Goal: Task Accomplishment & Management: Use online tool/utility

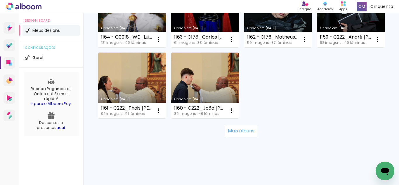
scroll to position [591, 0]
click at [0, 0] on slot "Mais álbuns" at bounding box center [0, 0] width 0 height 0
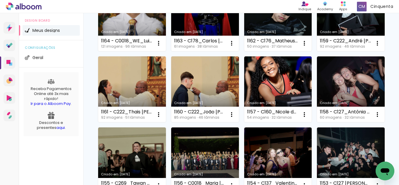
scroll to position [474, 0]
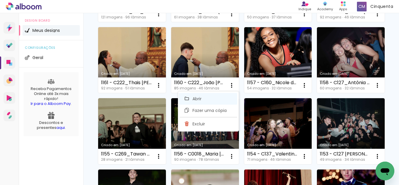
click at [227, 96] on paper-item "Abrir" at bounding box center [208, 99] width 58 height 12
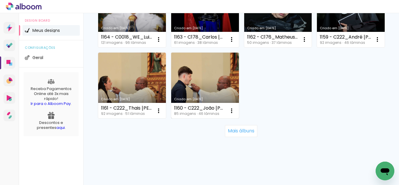
scroll to position [591, 0]
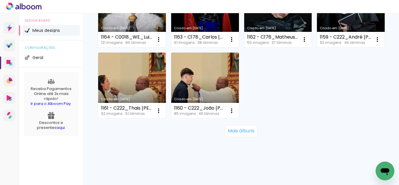
click at [140, 104] on div "1161 - C222_Thais Maria Ferreira Mendonça 46 (40X30) EK 92 imagens ∙ 51 lâminas…" at bounding box center [132, 110] width 68 height 15
click at [142, 92] on link "Criado em [DATE]" at bounding box center [132, 86] width 68 height 66
drag, startPoint x: 147, startPoint y: 110, endPoint x: 147, endPoint y: 106, distance: 3.5
click at [147, 106] on div "1161 - C222_Thais [PERSON_NAME] 46 (40X30) EK" at bounding box center [126, 108] width 51 height 5
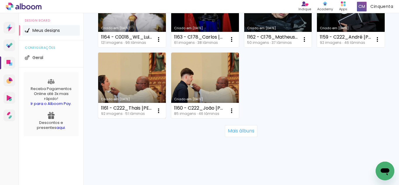
click at [119, 106] on div "1161 - C222_Thais [PERSON_NAME] 46 (40X30) EK" at bounding box center [126, 108] width 51 height 5
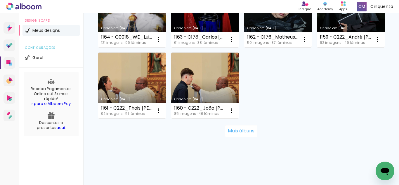
click at [119, 78] on link "Criado em [DATE]" at bounding box center [132, 86] width 68 height 66
